Goal: Task Accomplishment & Management: Use online tool/utility

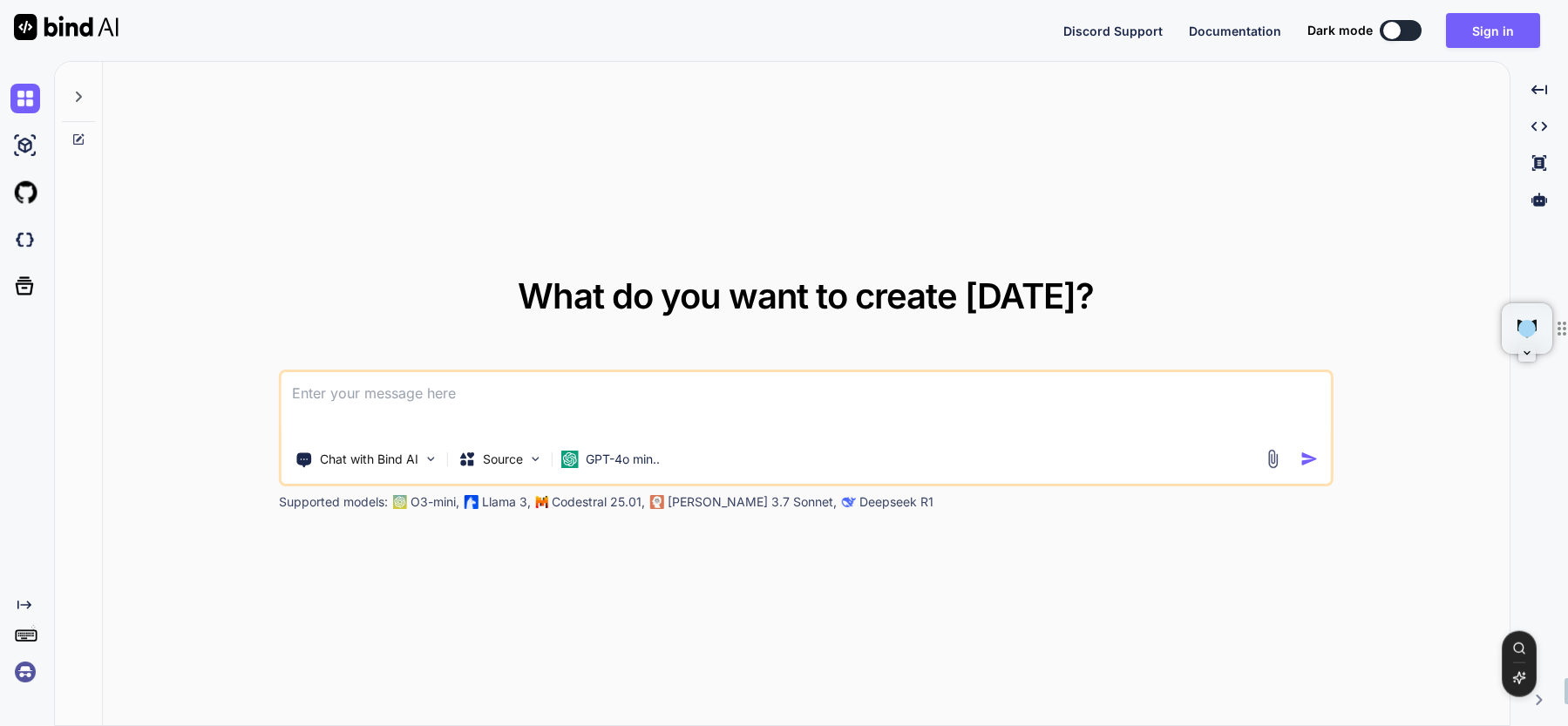
type textarea "x"
click at [1505, 35] on button "Sign in" at bounding box center [1493, 30] width 95 height 35
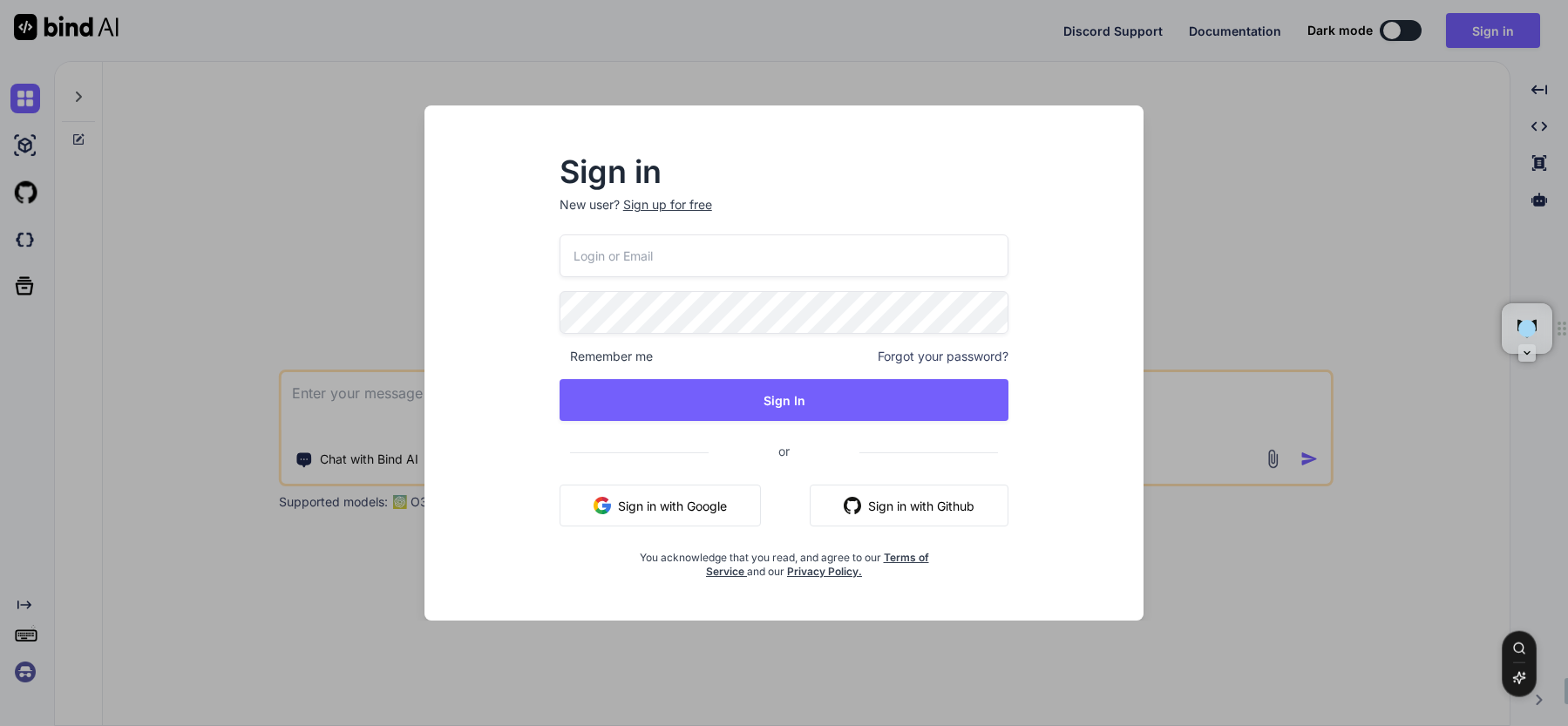
click at [679, 254] on input "email" at bounding box center [785, 255] width 450 height 43
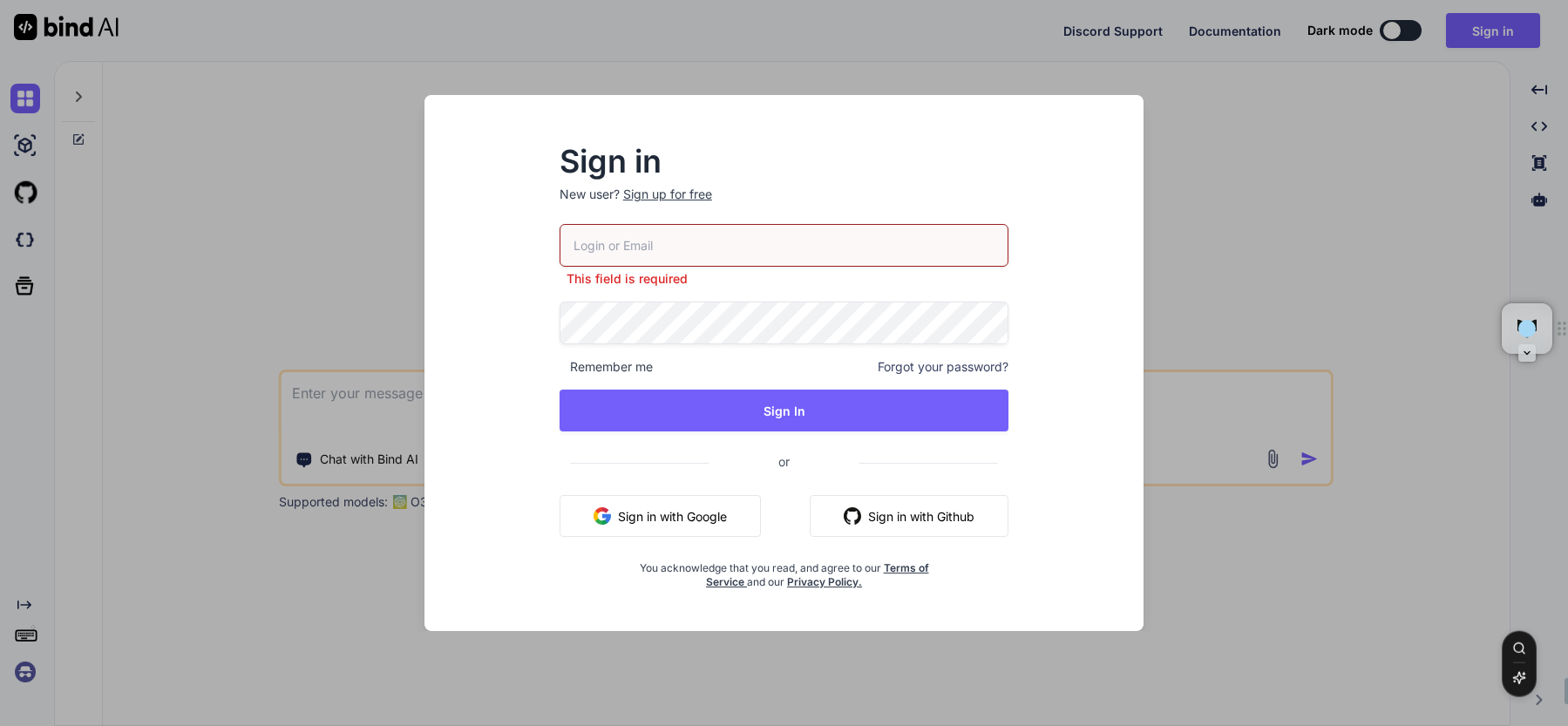
type input "[EMAIL_ADDRESS][DOMAIN_NAME]"
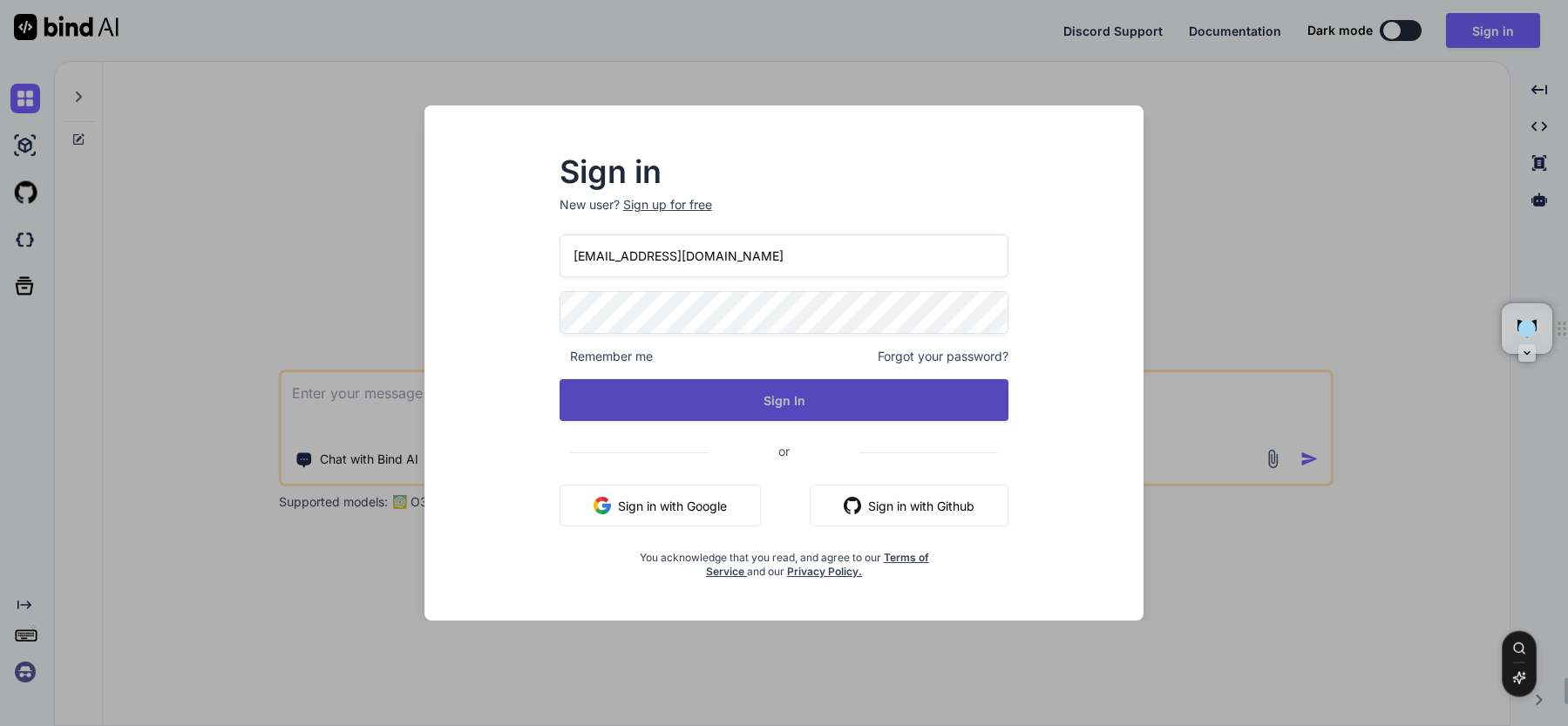
click at [734, 404] on button "Sign In" at bounding box center [785, 400] width 450 height 42
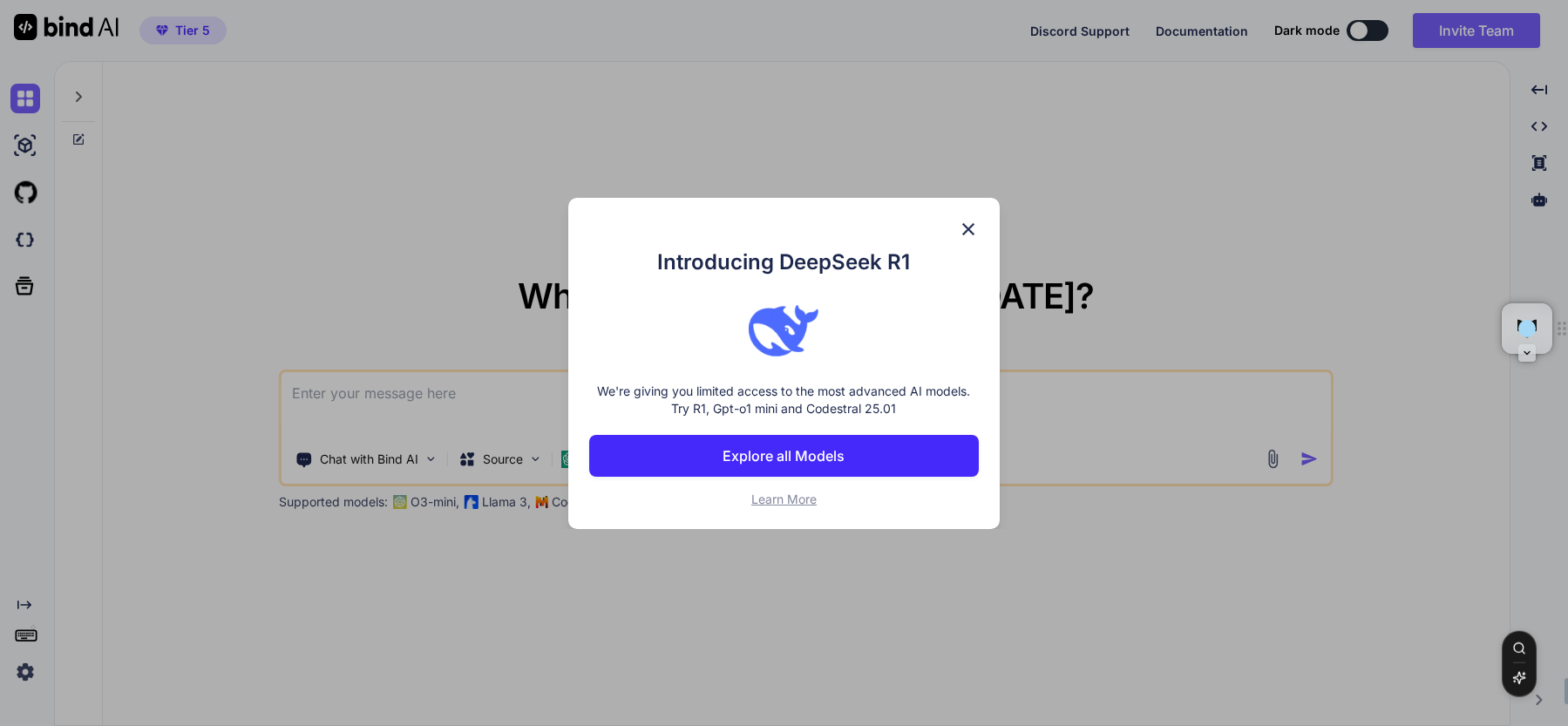
click at [1366, 28] on div "Introducing DeepSeek R1 We're giving you limited access to the most advanced AI…" at bounding box center [784, 363] width 1568 height 726
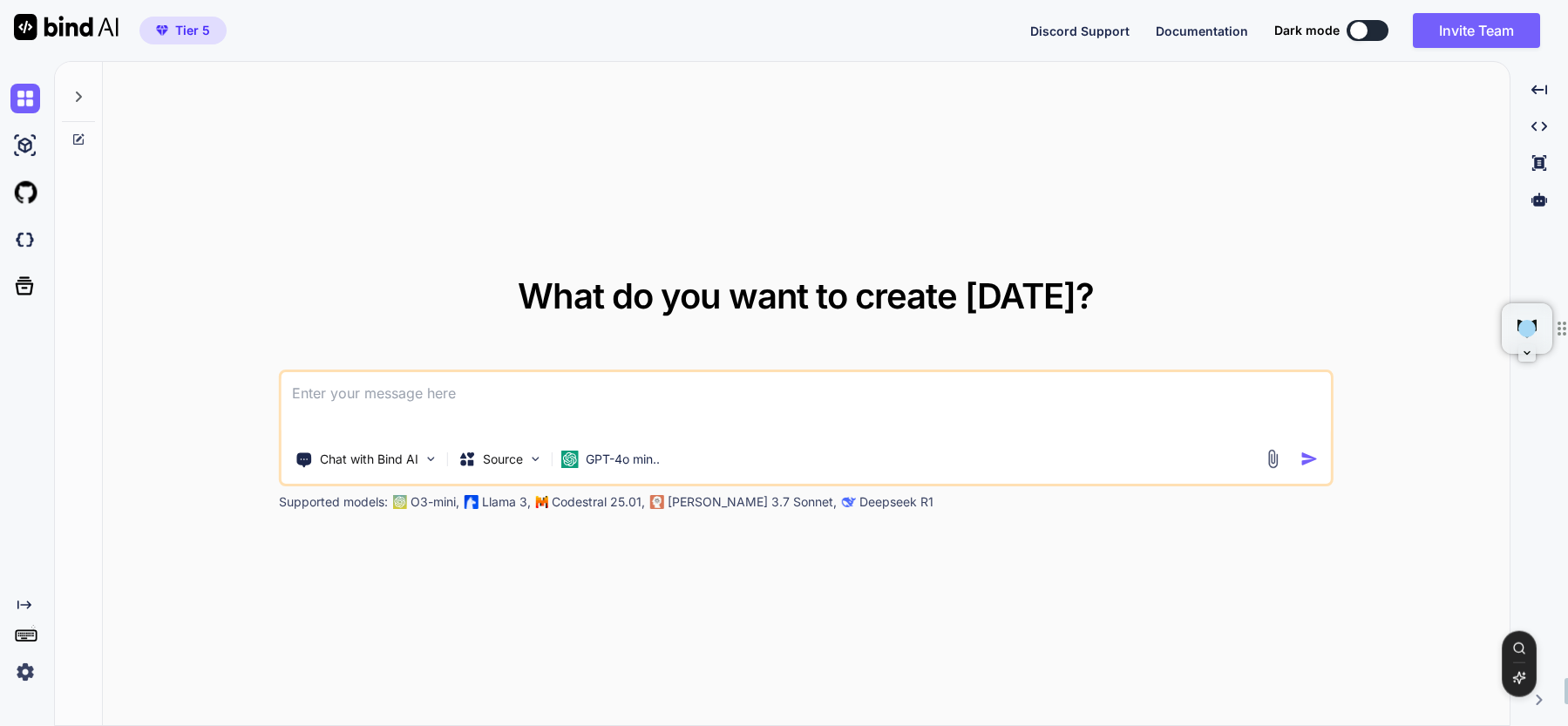
click at [1365, 30] on div at bounding box center [1359, 30] width 17 height 17
type textarea "x"
